Goal: Task Accomplishment & Management: Manage account settings

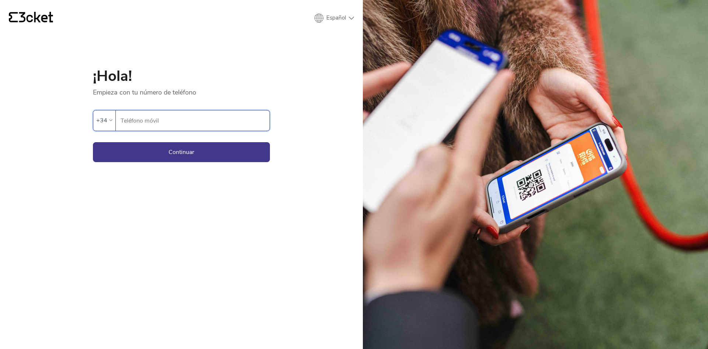
click at [201, 117] on input "Teléfono móvil" at bounding box center [194, 120] width 149 height 20
type input "644681505"
click at [203, 148] on button "Continuar" at bounding box center [181, 152] width 177 height 20
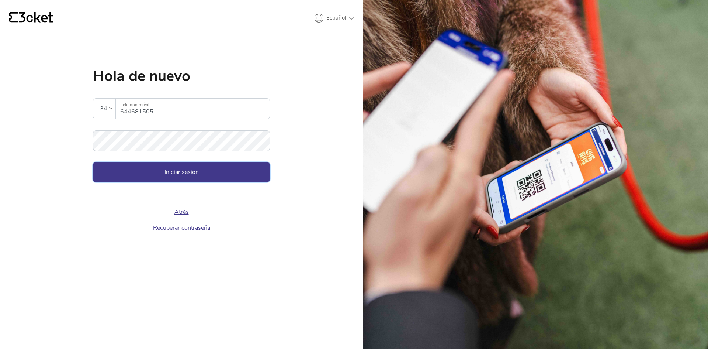
click at [191, 174] on button "Iniciar sesión" at bounding box center [181, 172] width 177 height 20
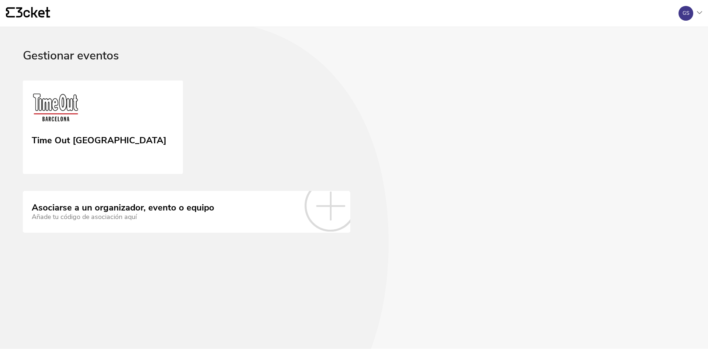
click at [326, 205] on icon at bounding box center [330, 205] width 29 height 29
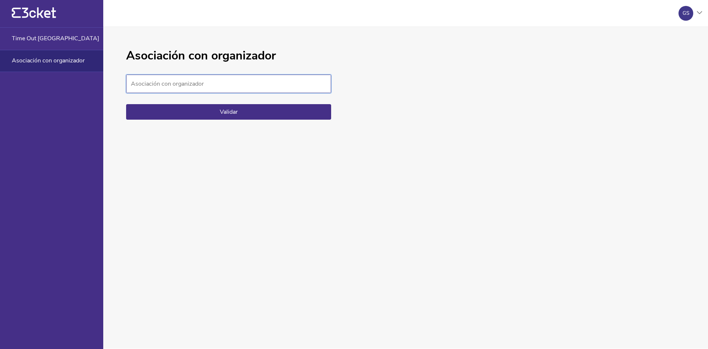
click at [276, 89] on input "Asociación con organizador" at bounding box center [228, 84] width 205 height 18
paste input "289c4082103740ca8c261733bf753647"
type input "289c4082103740ca8c261733bf753647"
click at [259, 113] on button "Validar" at bounding box center [228, 111] width 205 height 15
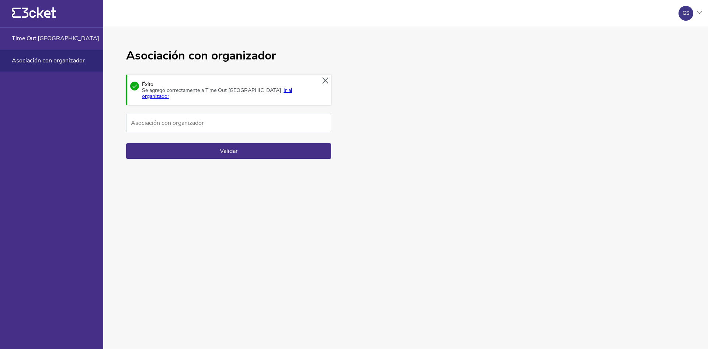
click at [271, 87] on link "Ir al organizador" at bounding box center [217, 93] width 150 height 13
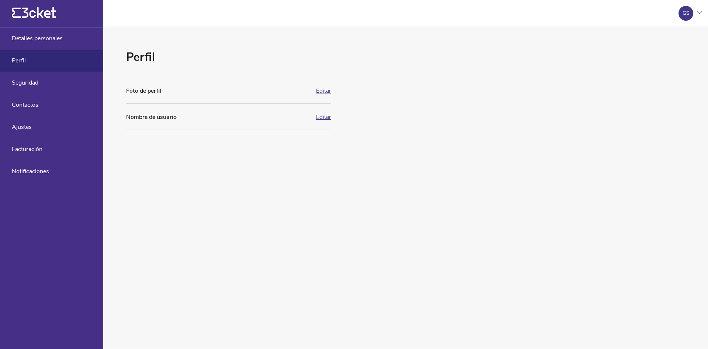
click at [41, 8] on icon "{' '}" at bounding box center [34, 12] width 44 height 11
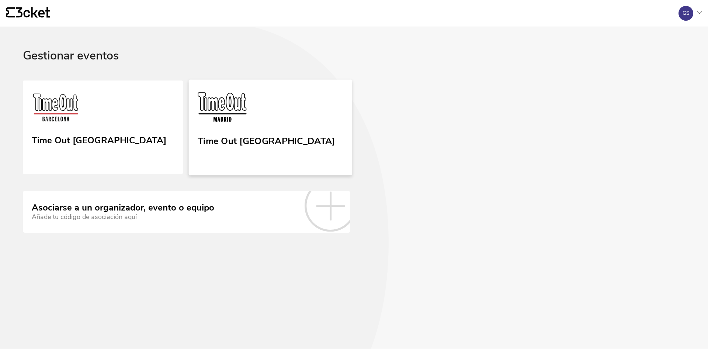
click at [228, 110] on img at bounding box center [222, 108] width 49 height 34
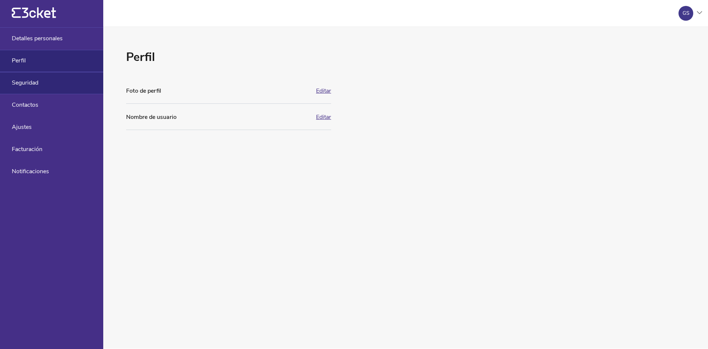
click at [38, 83] on span "Seguridad" at bounding box center [25, 82] width 27 height 7
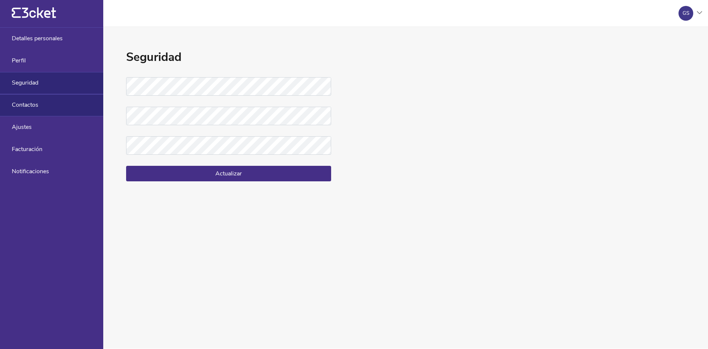
click at [36, 103] on span "Contactos" at bounding box center [25, 104] width 27 height 7
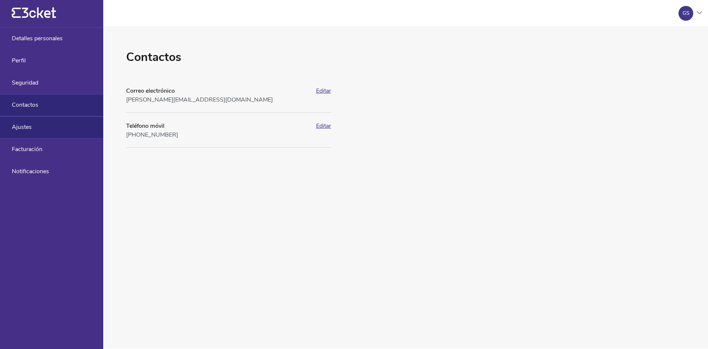
click at [33, 127] on div "Ajustes" at bounding box center [51, 127] width 103 height 22
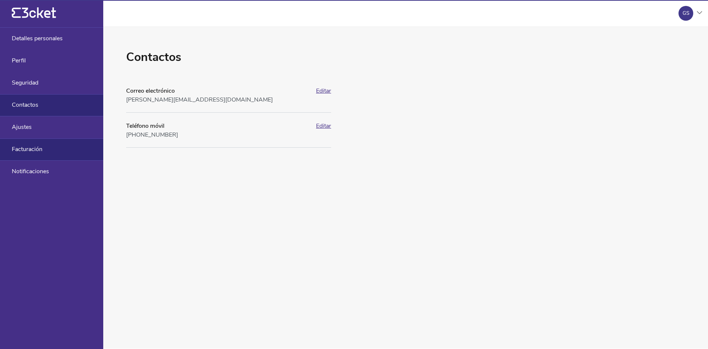
select select "es"
select select "Europe/Lisbon"
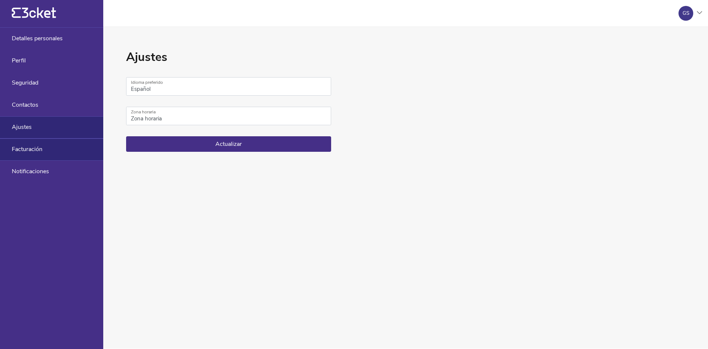
click at [39, 150] on span "Facturación" at bounding box center [27, 149] width 31 height 7
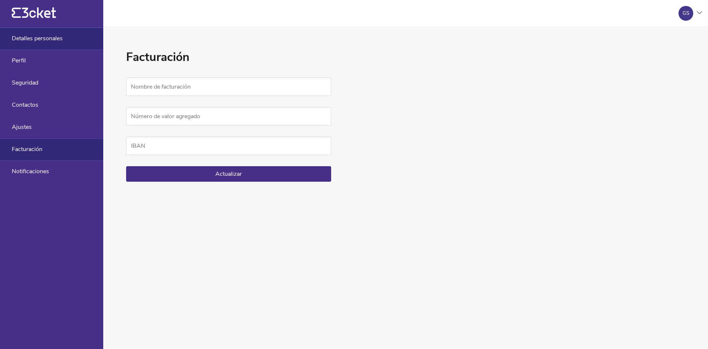
click at [30, 41] on span "Detalles personales" at bounding box center [37, 38] width 51 height 7
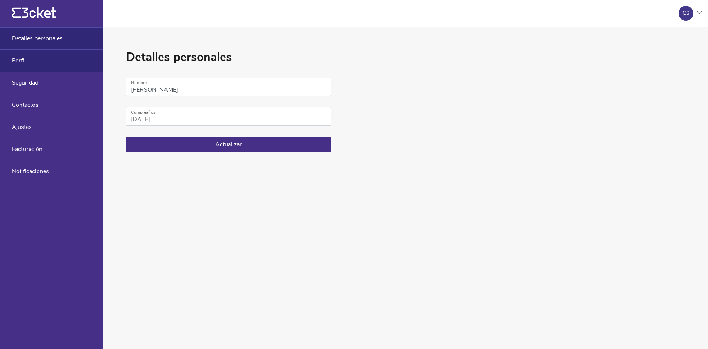
click at [21, 63] on span "Perfil" at bounding box center [19, 60] width 14 height 7
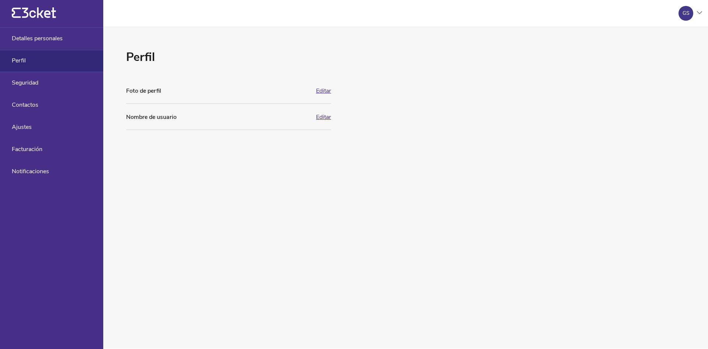
click at [41, 13] on icon at bounding box center [39, 12] width 34 height 11
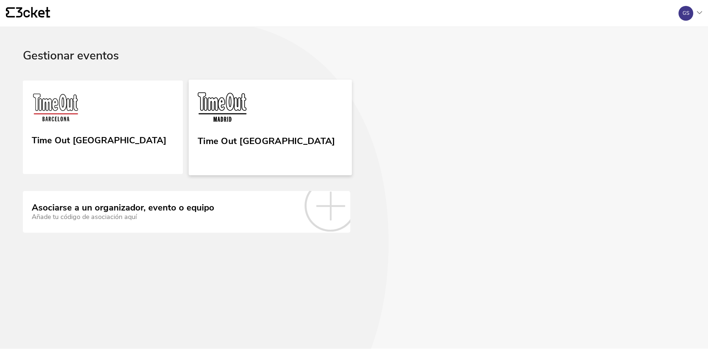
click at [233, 97] on img at bounding box center [222, 108] width 49 height 34
